Goal: Information Seeking & Learning: Learn about a topic

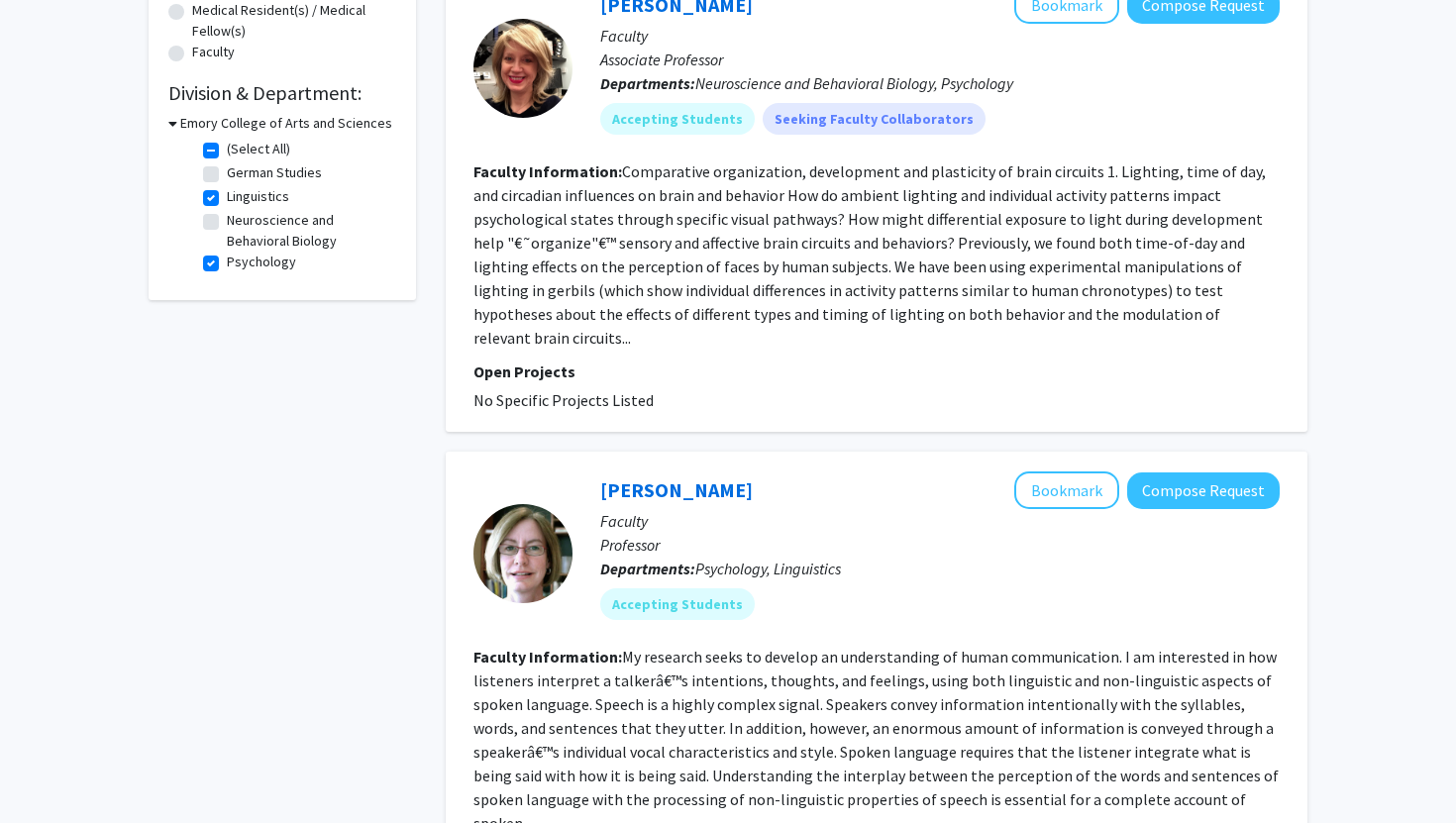
scroll to position [589, 0]
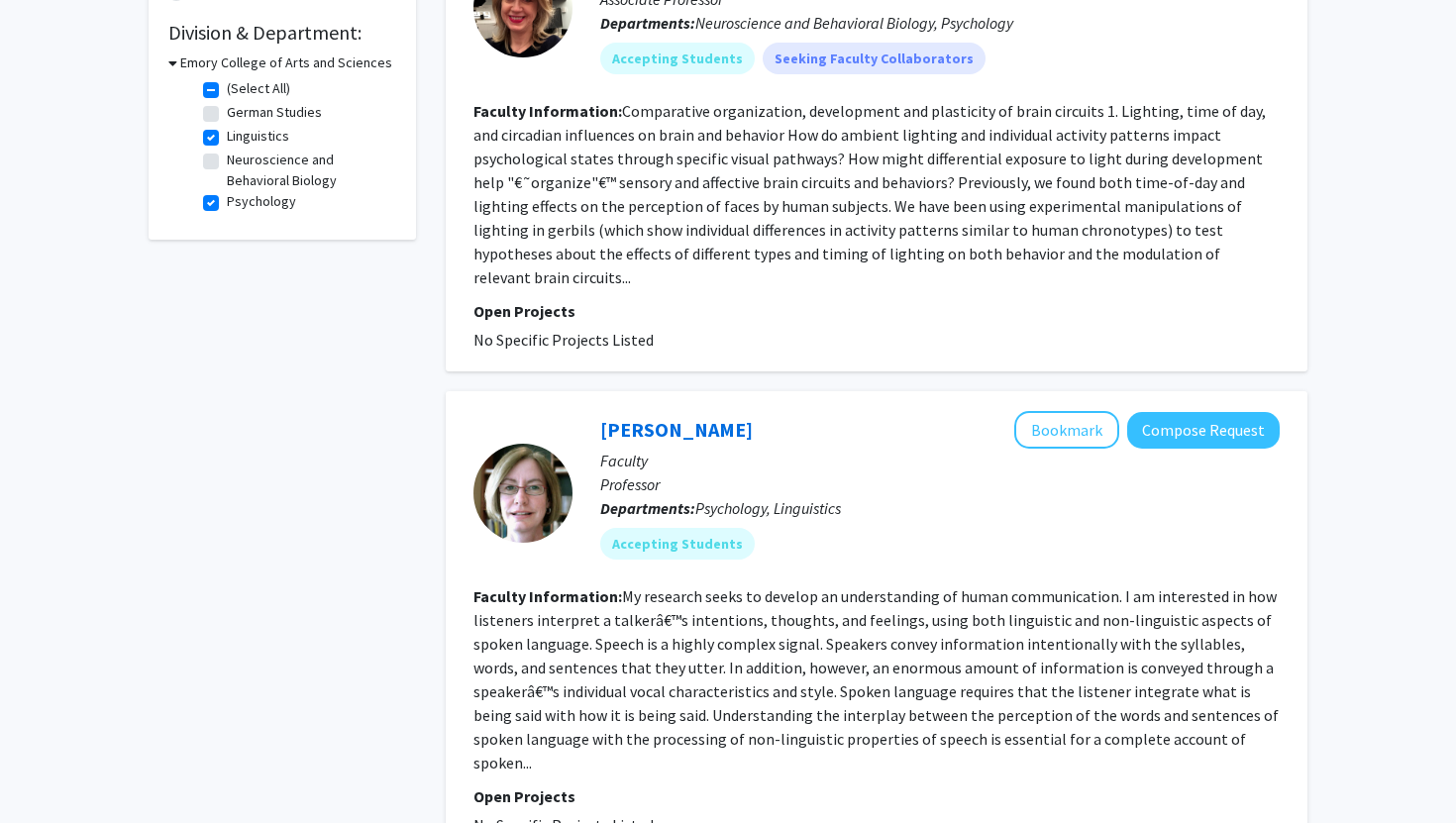
click at [591, 631] on section "Faculty Information: My research seeks to develop an understanding of human com…" at bounding box center [876, 679] width 806 height 190
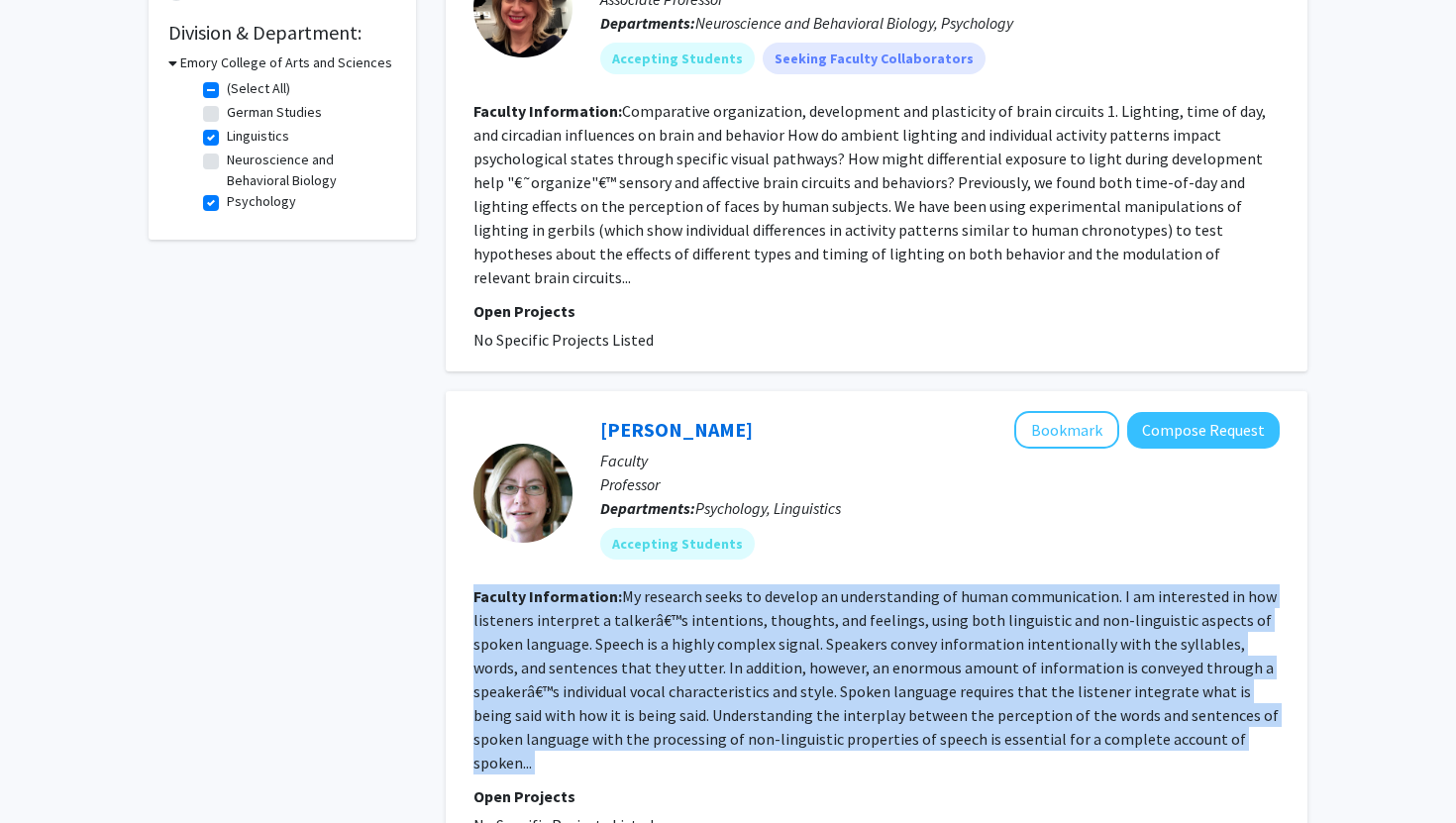
click at [591, 631] on section "Faculty Information: My research seeks to develop an understanding of human com…" at bounding box center [876, 679] width 806 height 190
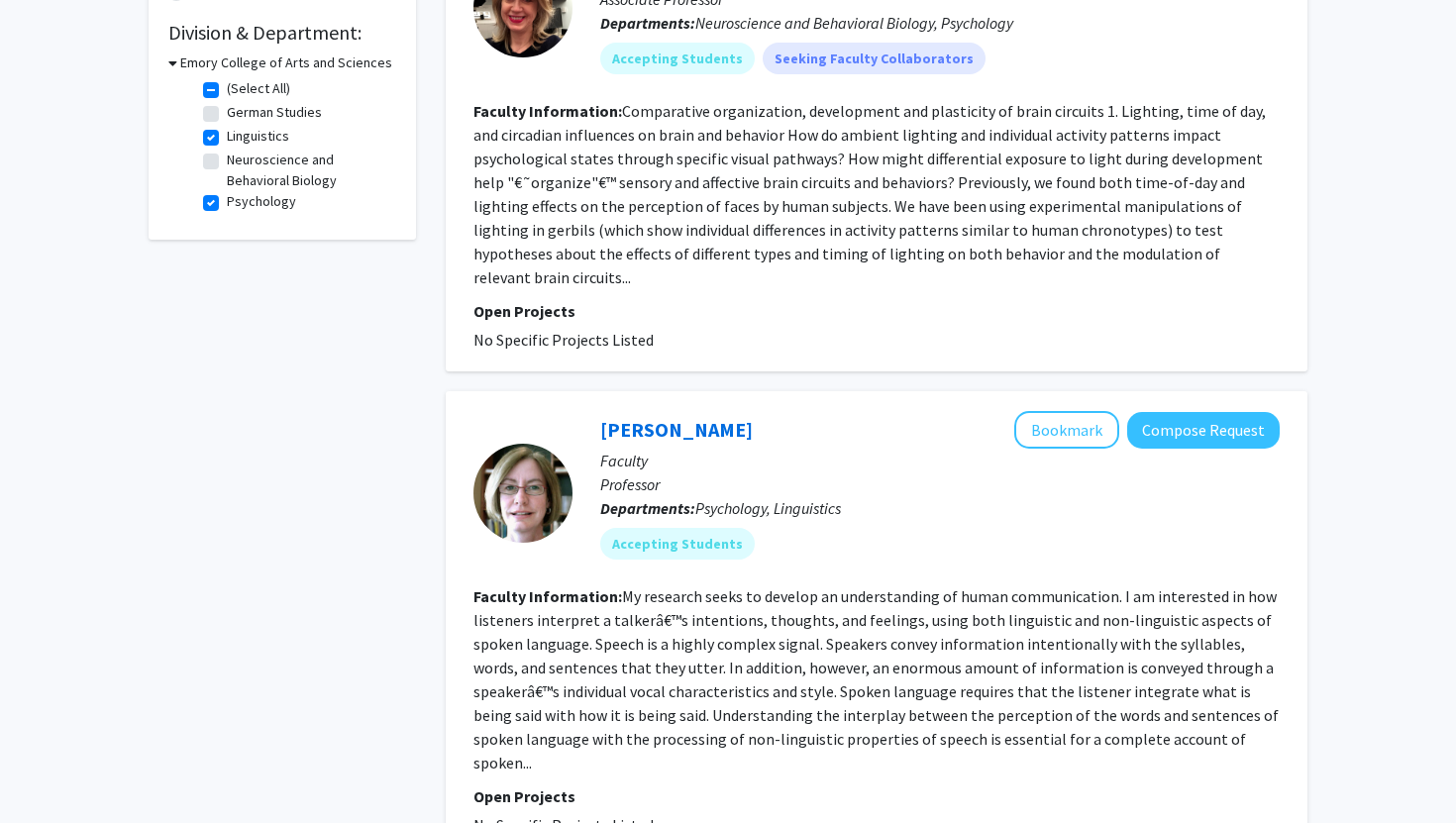
click at [591, 631] on section "Faculty Information: My research seeks to develop an understanding of human com…" at bounding box center [876, 679] width 806 height 190
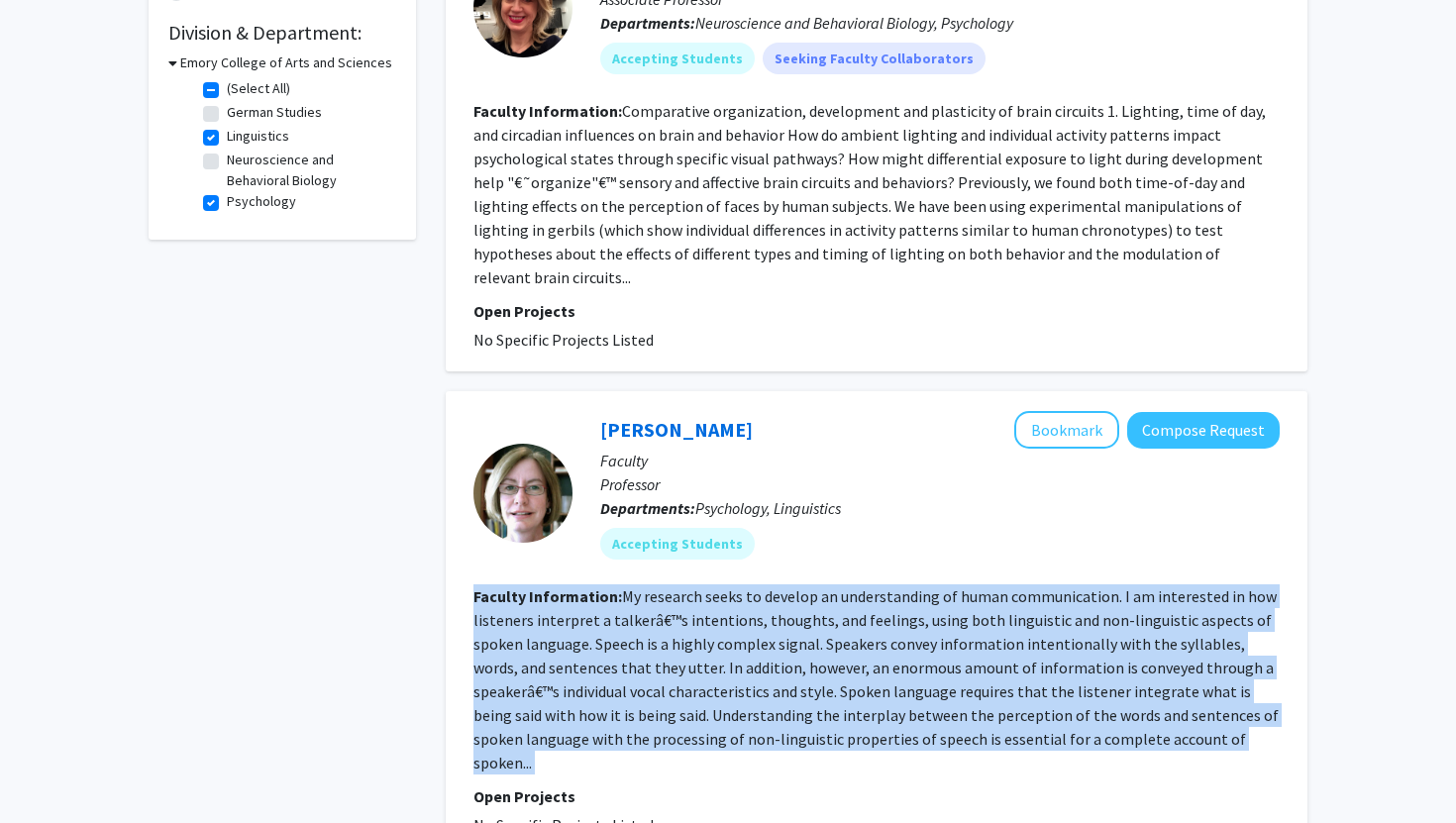
click at [591, 631] on section "Faculty Information: My research seeks to develop an understanding of human com…" at bounding box center [876, 679] width 806 height 190
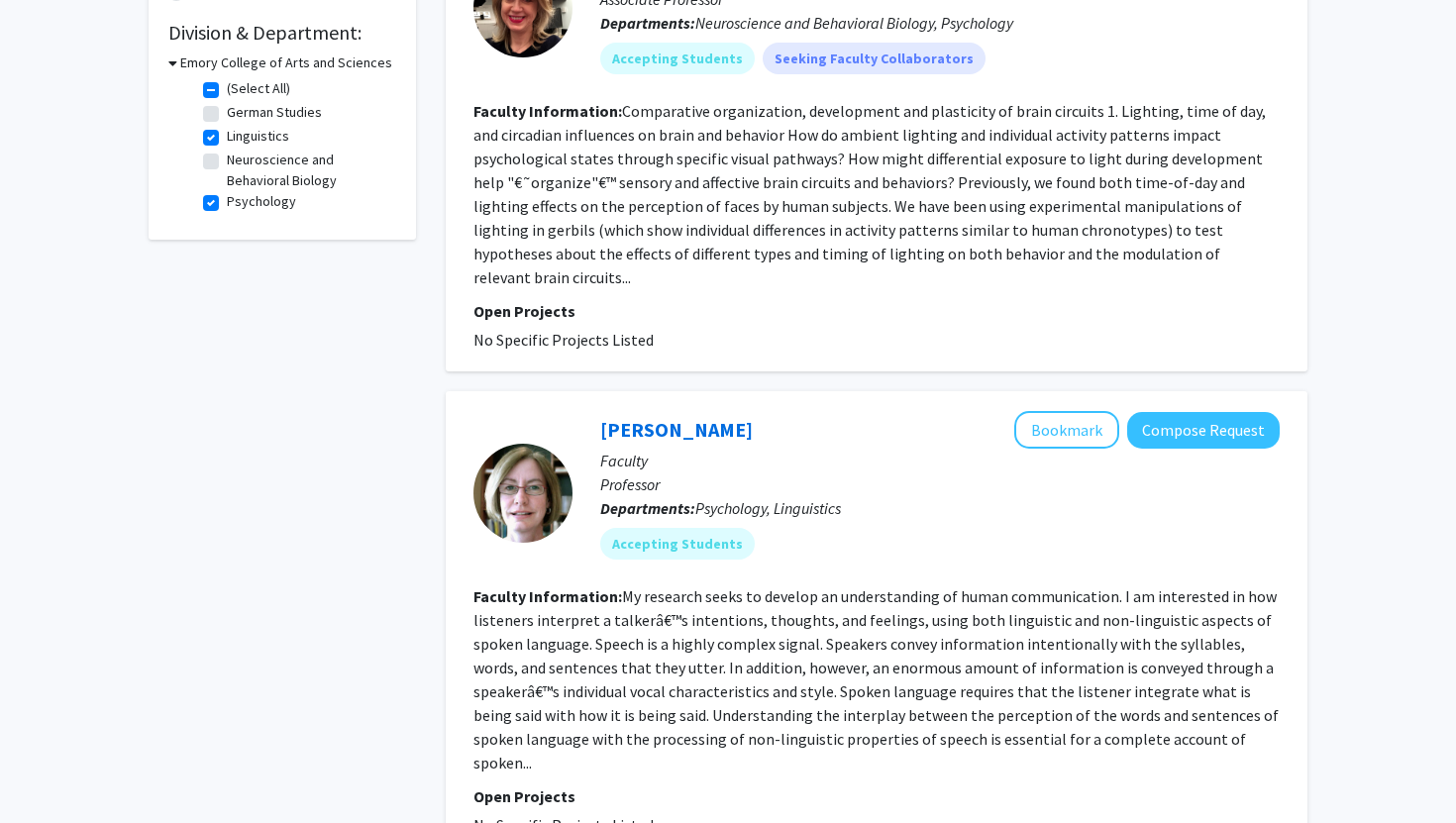
click at [591, 631] on section "Faculty Information: My research seeks to develop an understanding of human com…" at bounding box center [876, 679] width 806 height 190
click at [592, 631] on section "Faculty Information: My research seeks to develop an understanding of human com…" at bounding box center [876, 679] width 806 height 190
